Goal: Transaction & Acquisition: Book appointment/travel/reservation

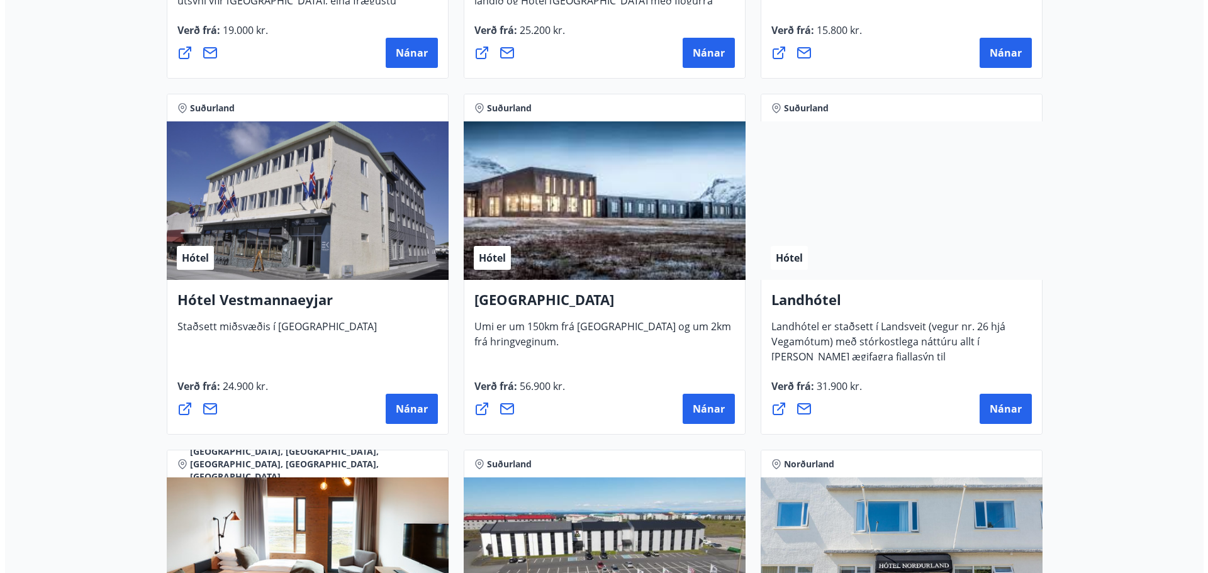
scroll to position [2642, 0]
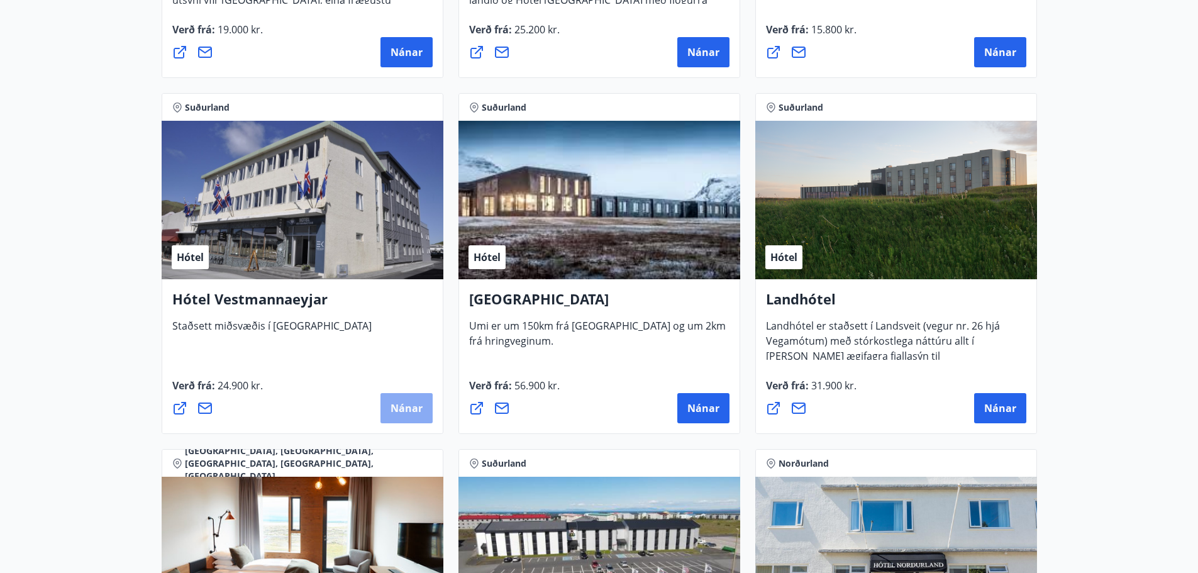
click at [406, 405] on span "Nánar" at bounding box center [407, 408] width 32 height 14
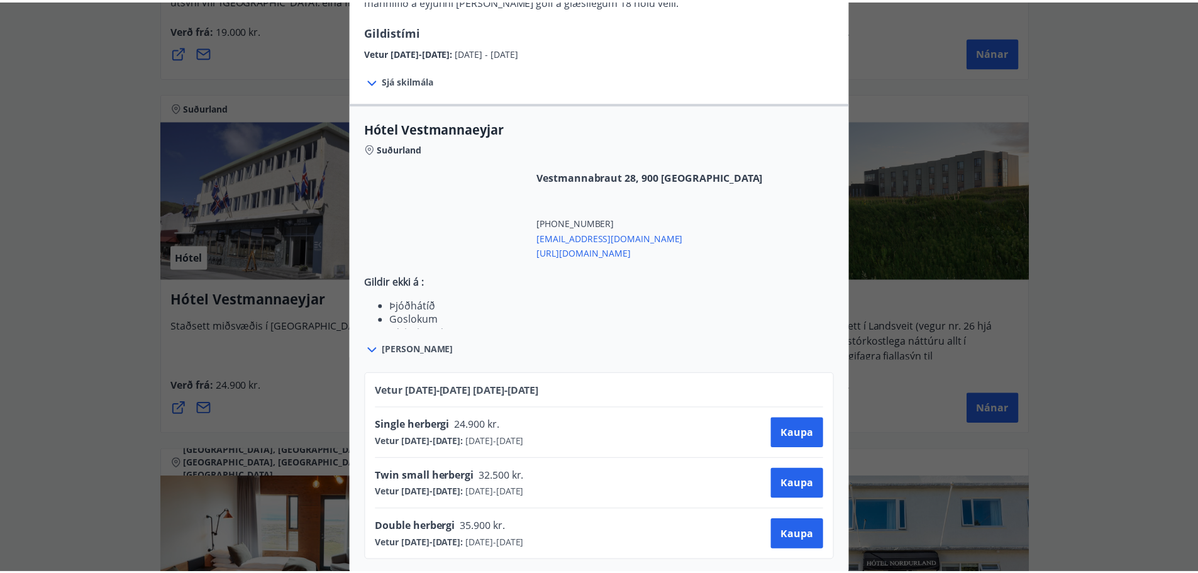
scroll to position [294, 0]
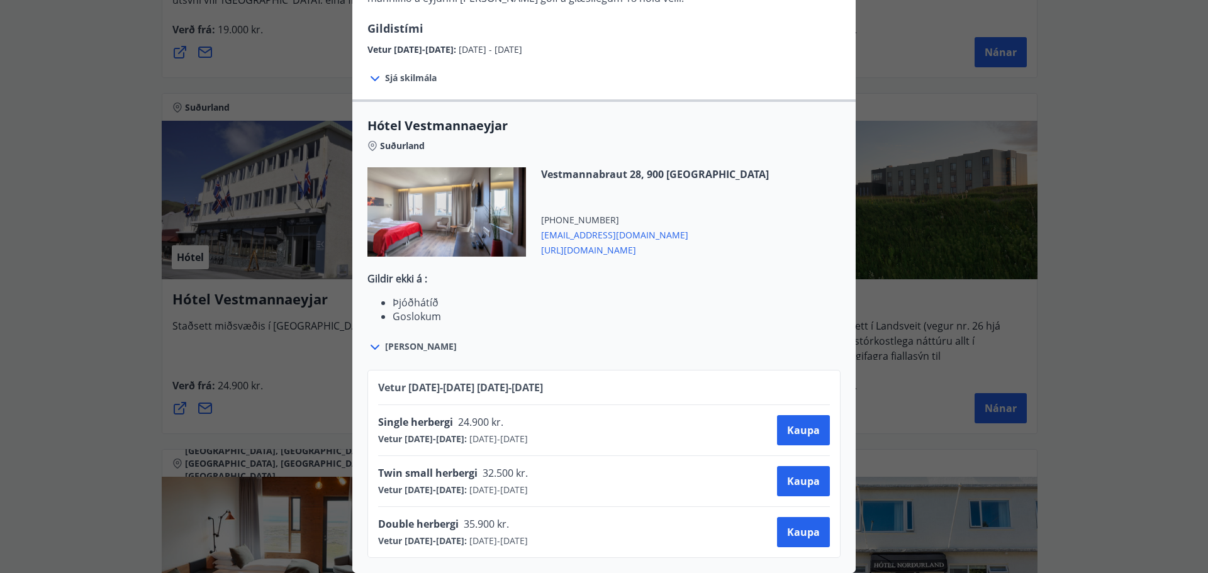
click at [1161, 260] on div "Hótel Vestmannaeyjar Til að [PERSON_NAME] [PERSON_NAME] inn á [DOMAIN_NAME] Bók…" at bounding box center [604, 2] width 1208 height 573
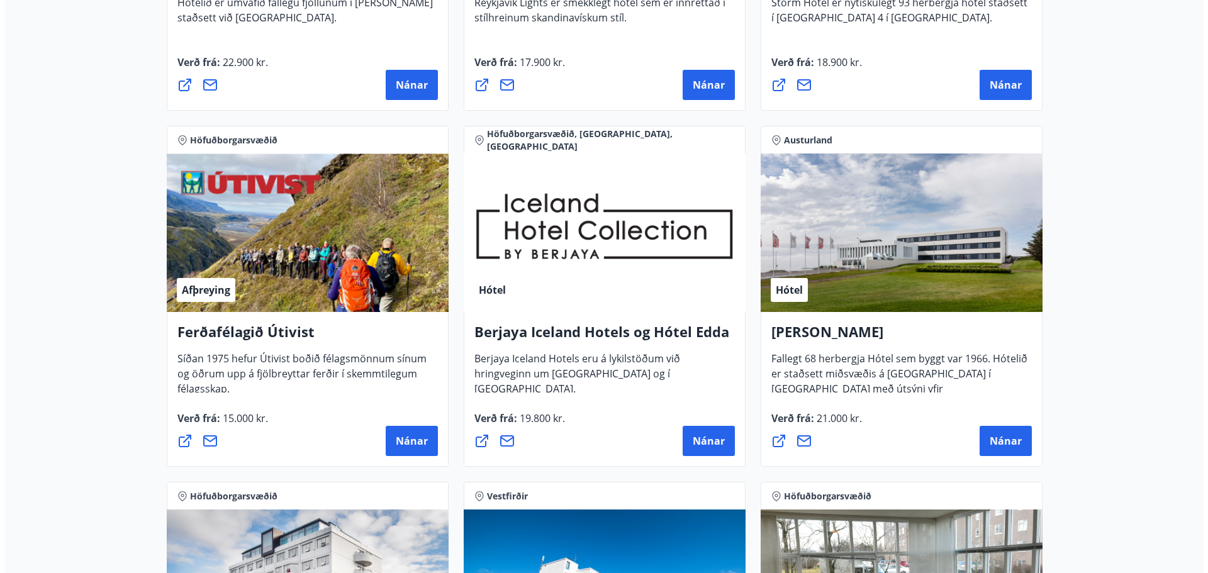
scroll to position [1198, 0]
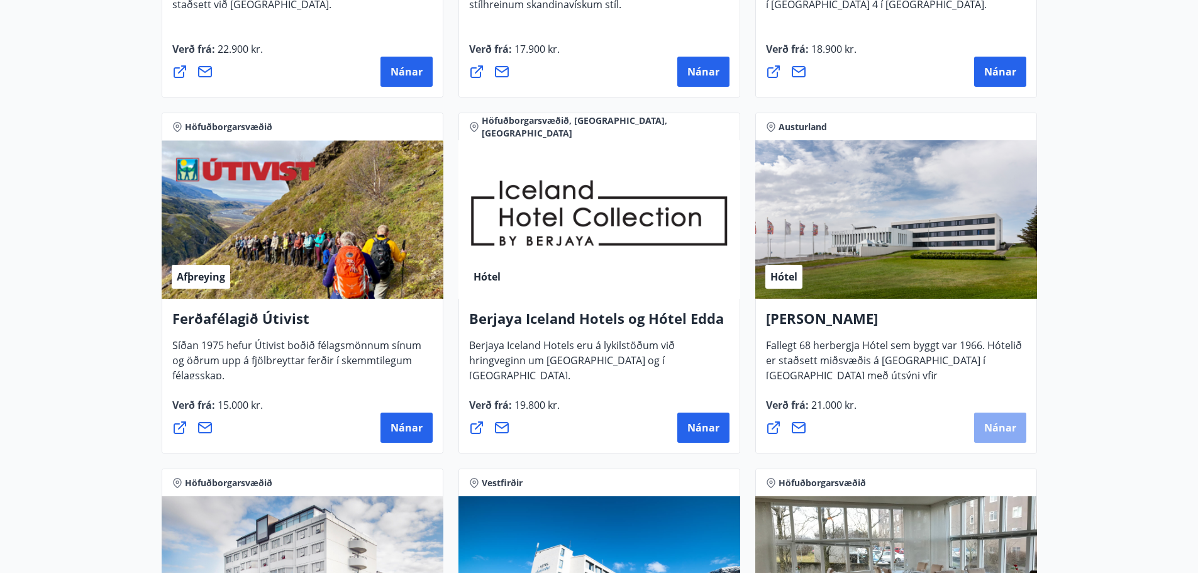
click at [994, 423] on span "Nánar" at bounding box center [1001, 428] width 32 height 14
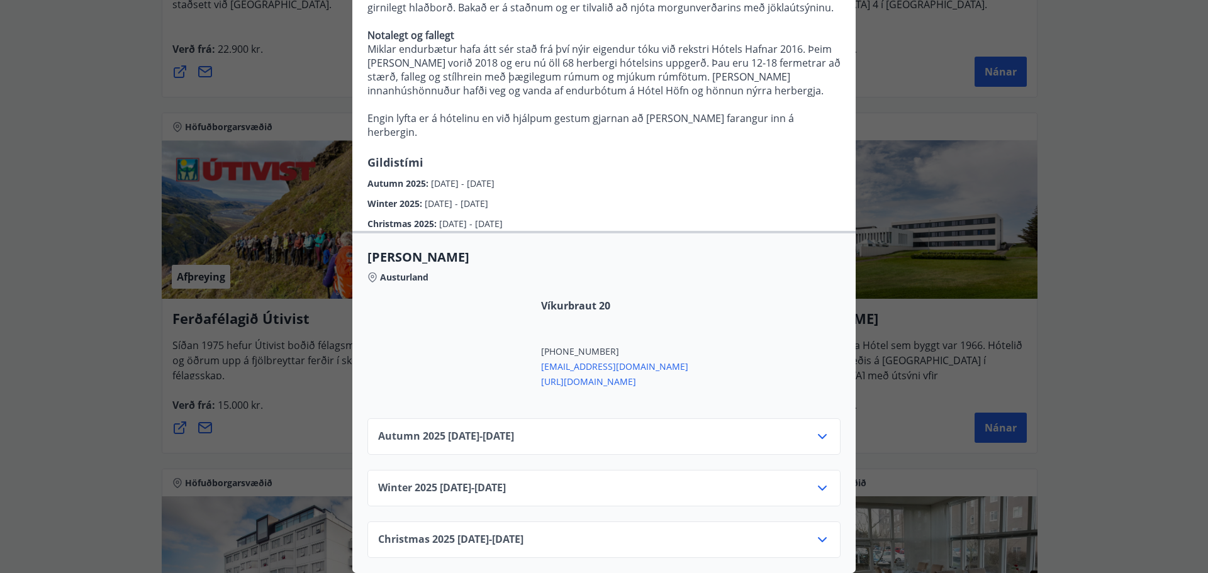
scroll to position [243, 0]
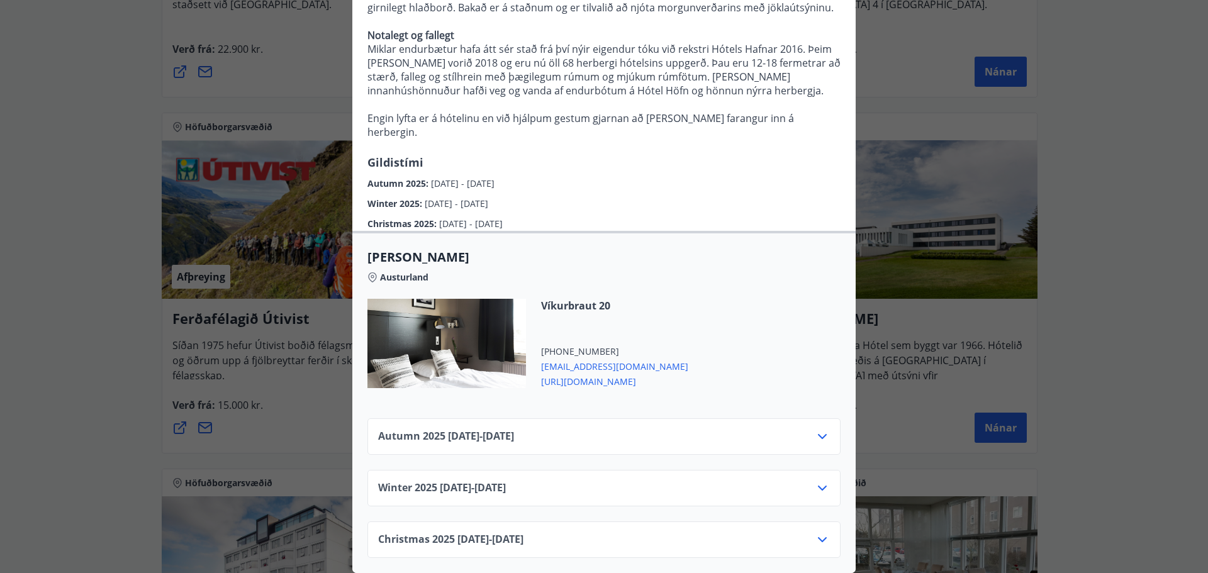
click at [815, 481] on icon at bounding box center [822, 488] width 15 height 15
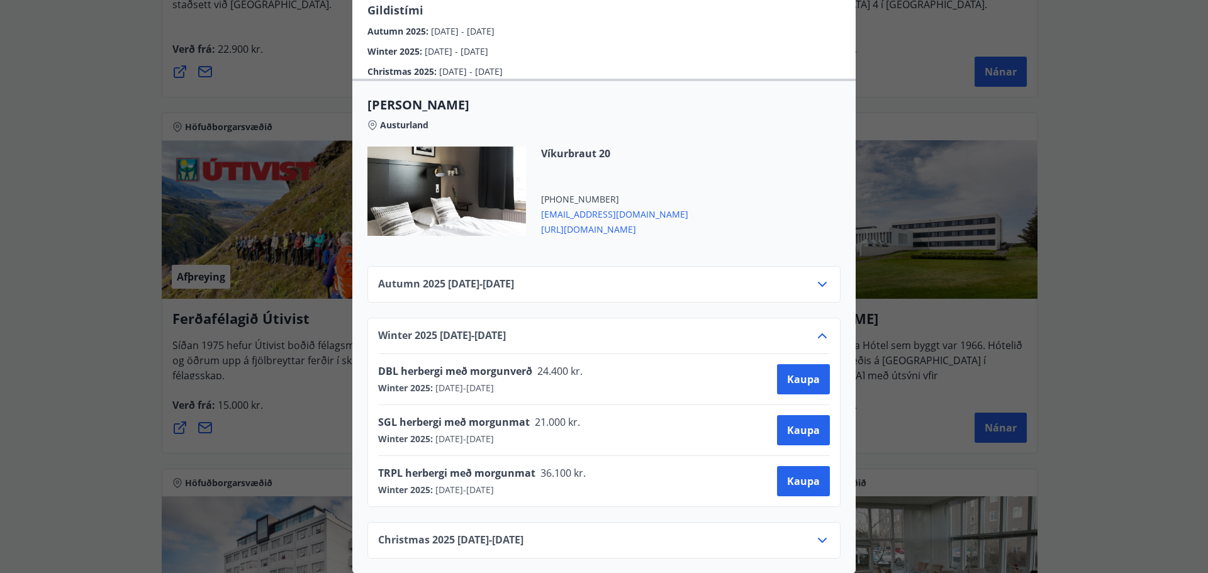
scroll to position [396, 0]
click at [1138, 199] on div "Hótel Höfn Systurnar Svava og Ólöf Sverrisdætur og eiginmenn þeirra, [PERSON_NA…" at bounding box center [604, 286] width 1208 height 573
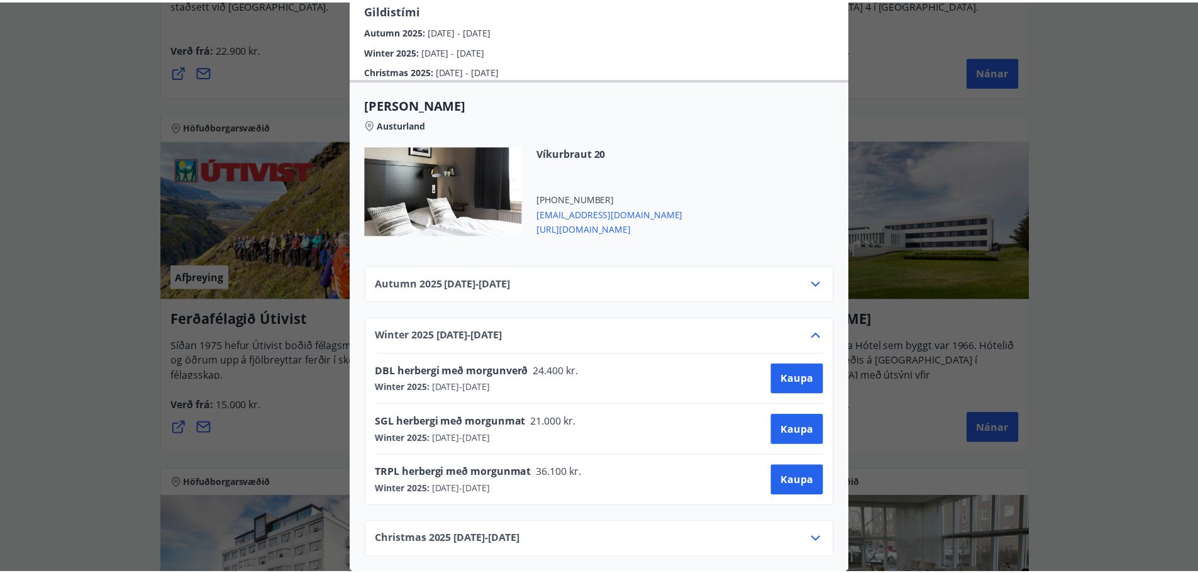
scroll to position [0, 0]
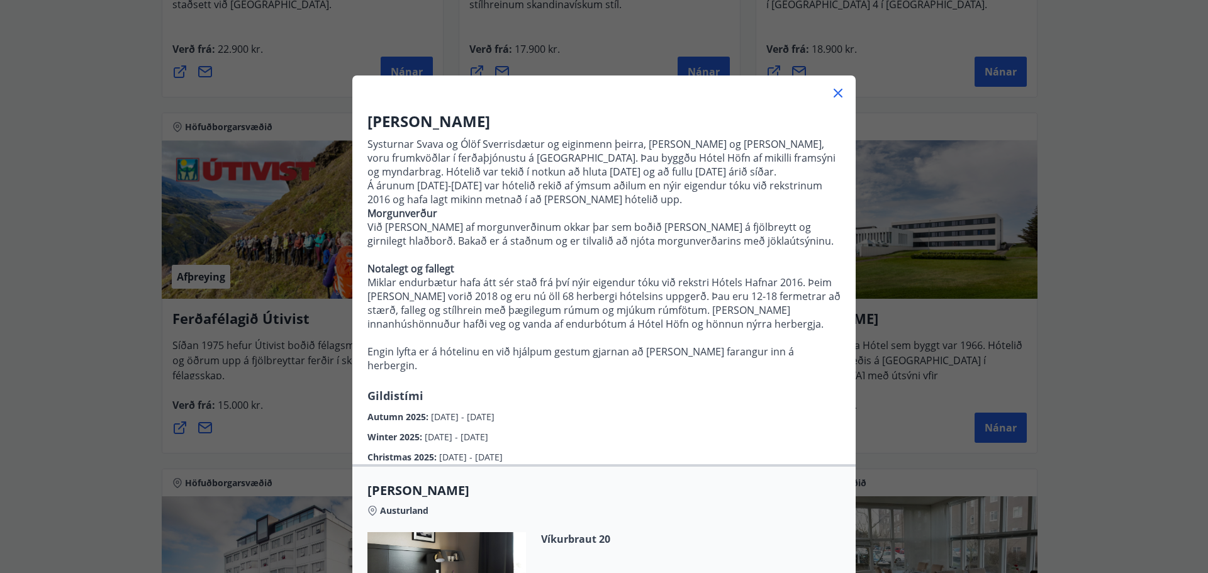
click at [834, 92] on icon at bounding box center [838, 93] width 9 height 9
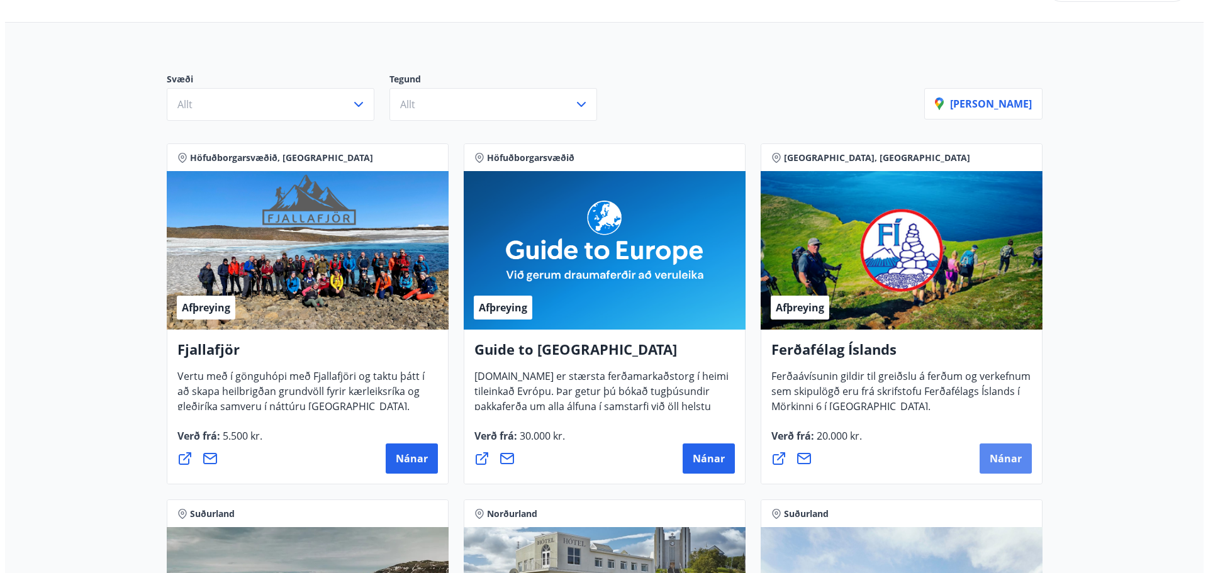
scroll to position [255, 0]
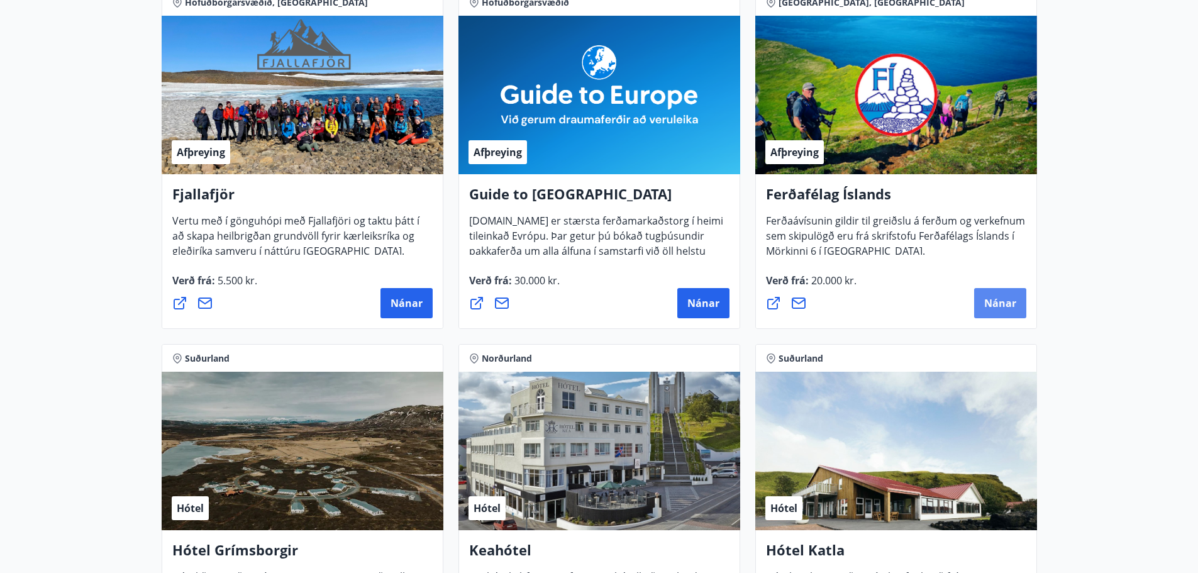
click at [1008, 305] on span "Nánar" at bounding box center [1001, 303] width 32 height 14
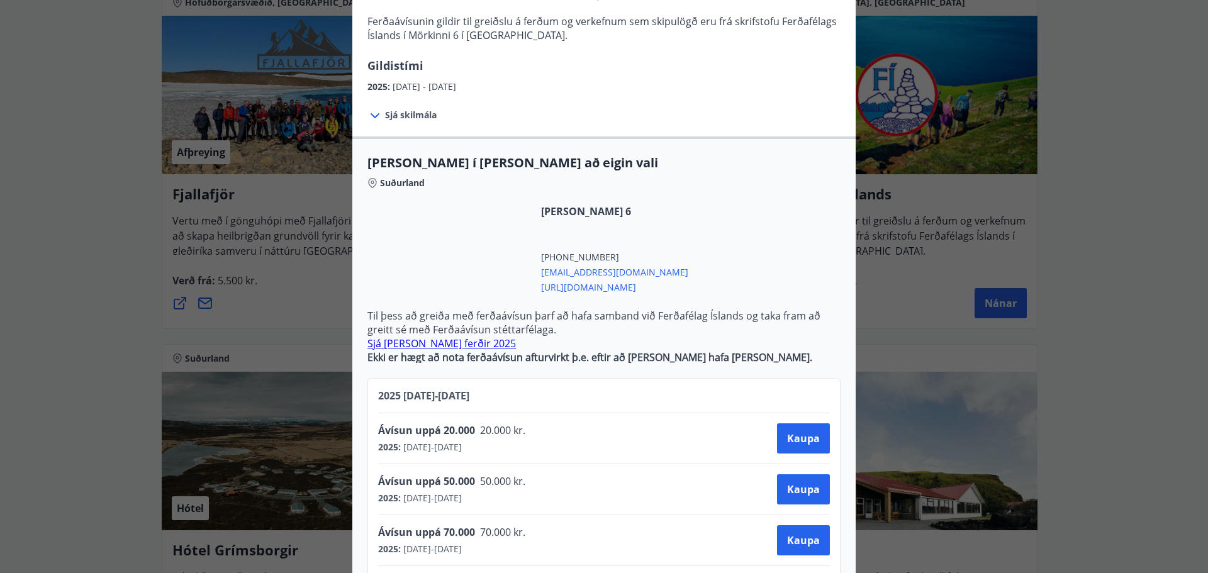
scroll to position [315, 0]
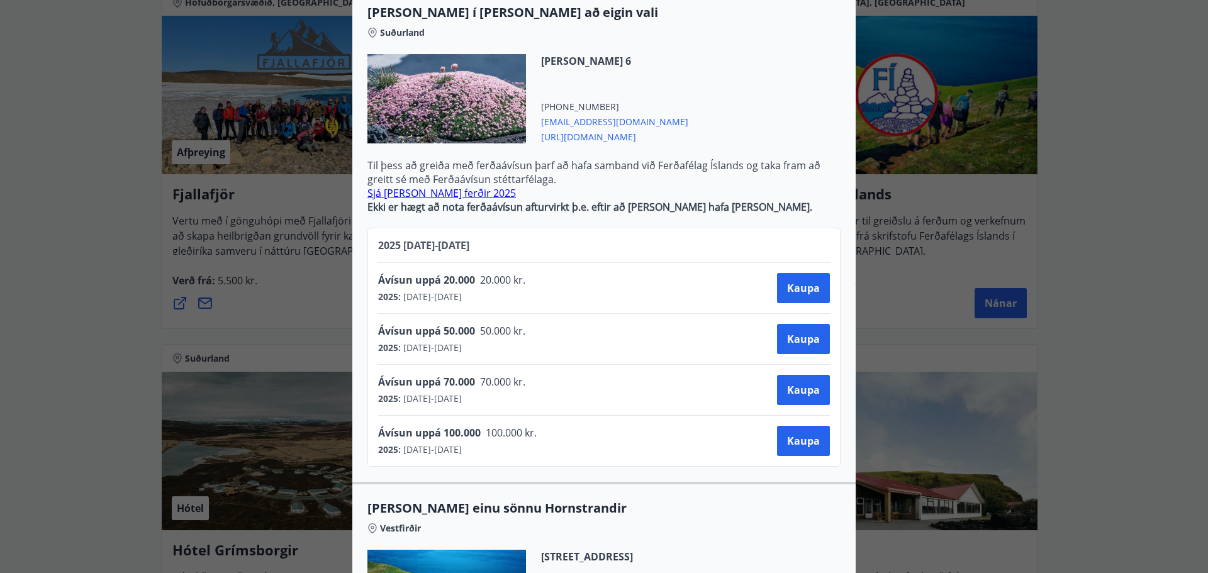
click at [491, 282] on span "20.000 kr." at bounding box center [501, 280] width 53 height 14
click at [462, 301] on span "[DATE] - [DATE]" at bounding box center [431, 297] width 61 height 13
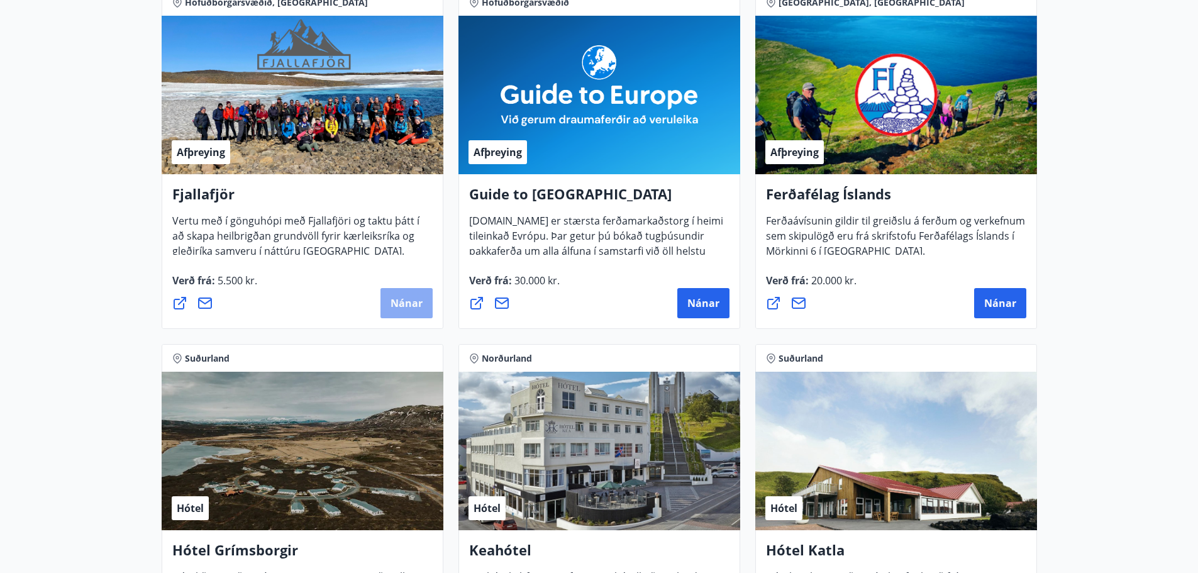
click at [405, 308] on span "Nánar" at bounding box center [407, 303] width 32 height 14
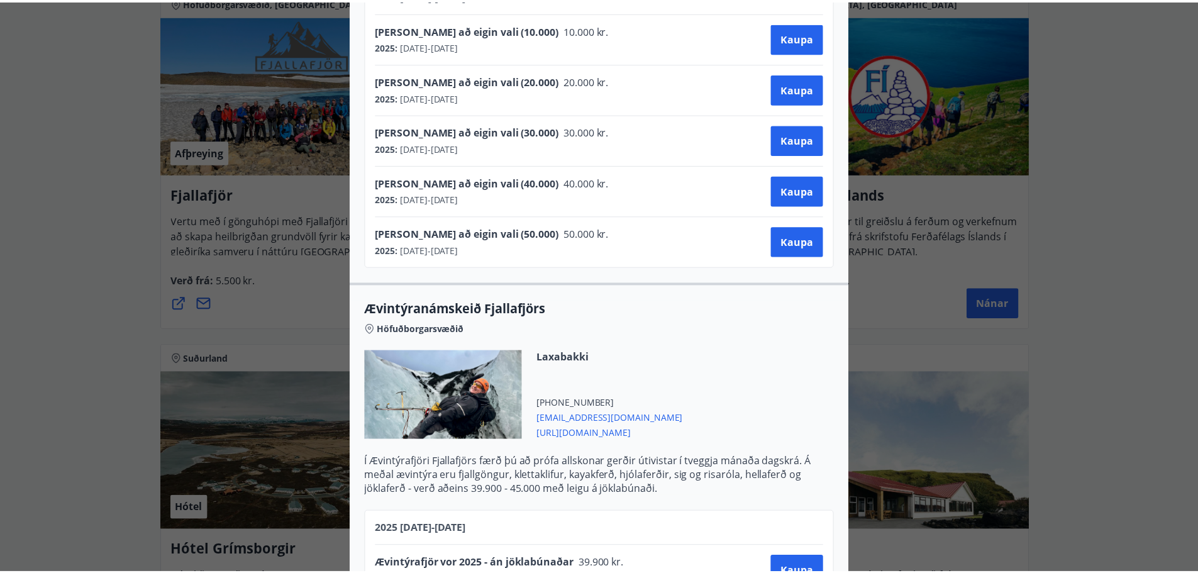
scroll to position [0, 0]
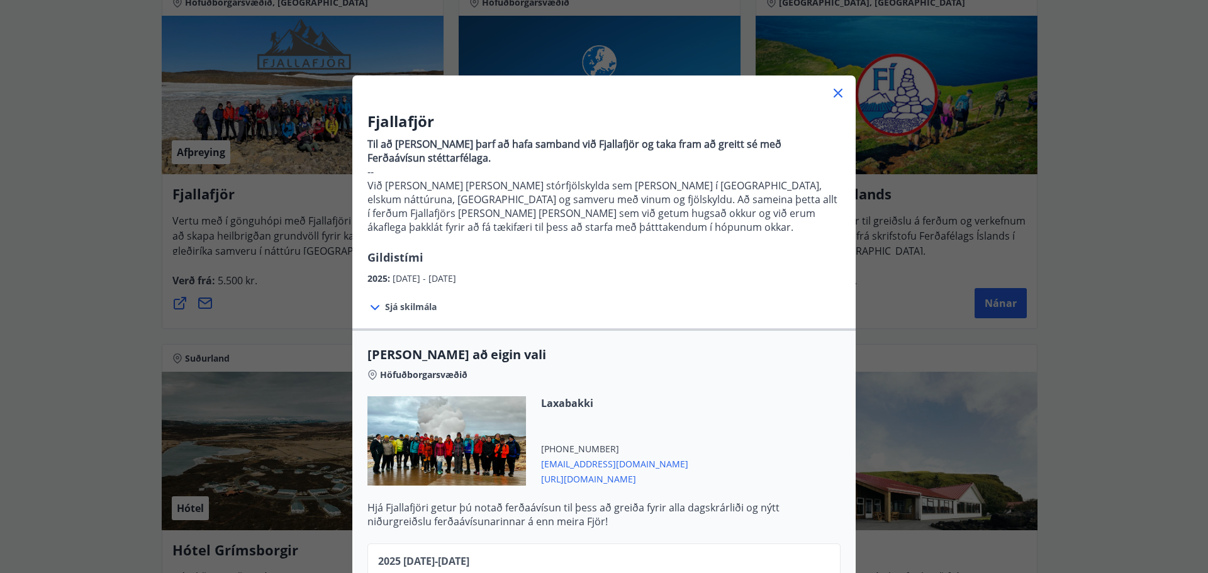
click at [1194, 226] on div "Fjallafjör Til að [PERSON_NAME] þarf að hafa samband við Fjallafjör og taka fra…" at bounding box center [604, 286] width 1208 height 573
click at [834, 92] on icon at bounding box center [838, 93] width 9 height 9
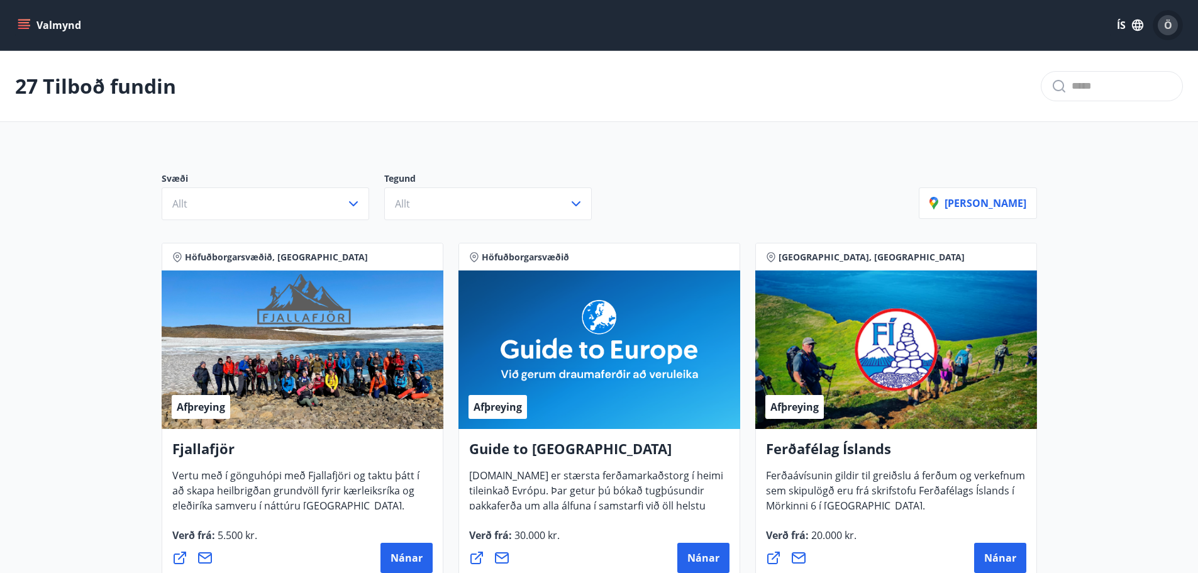
click at [1168, 25] on span "Ö" at bounding box center [1168, 25] width 8 height 14
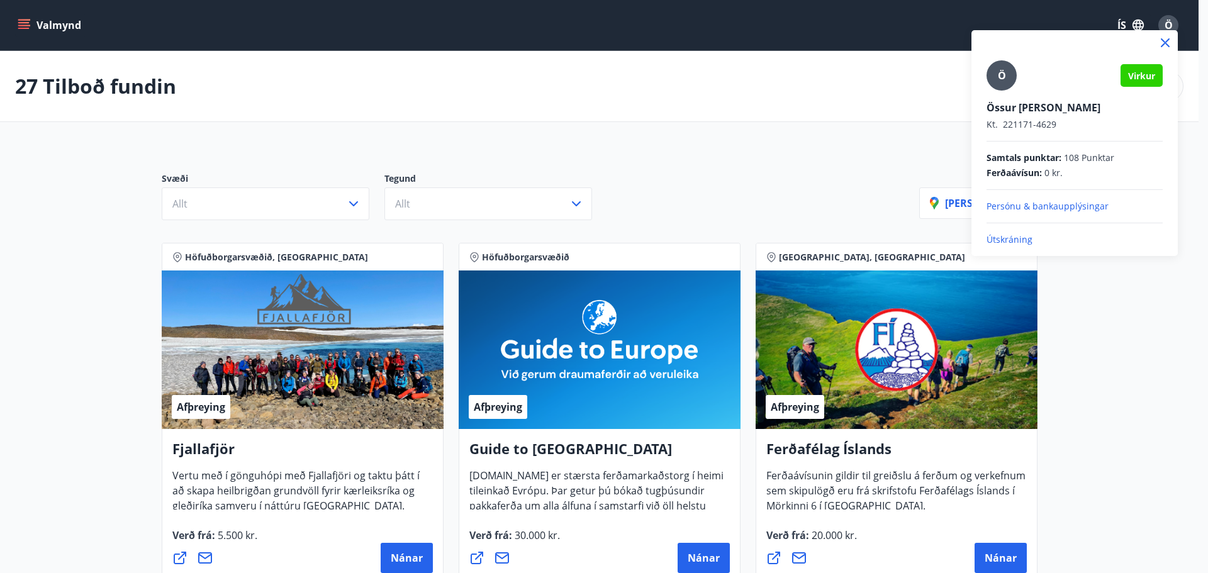
click at [733, 120] on div at bounding box center [604, 286] width 1208 height 573
